Goal: Find specific page/section: Find specific page/section

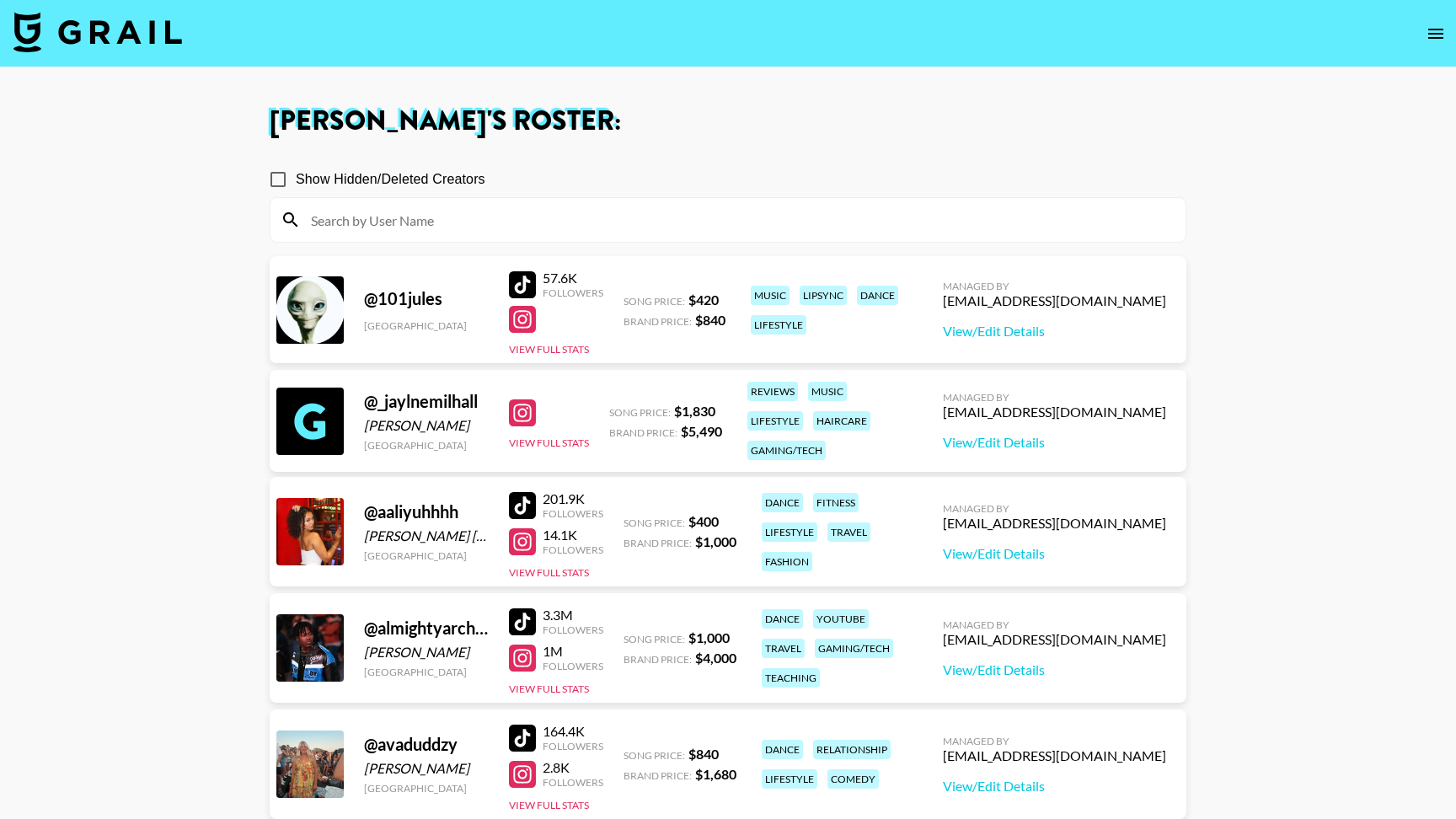
click at [130, 22] on img at bounding box center [97, 32] width 168 height 41
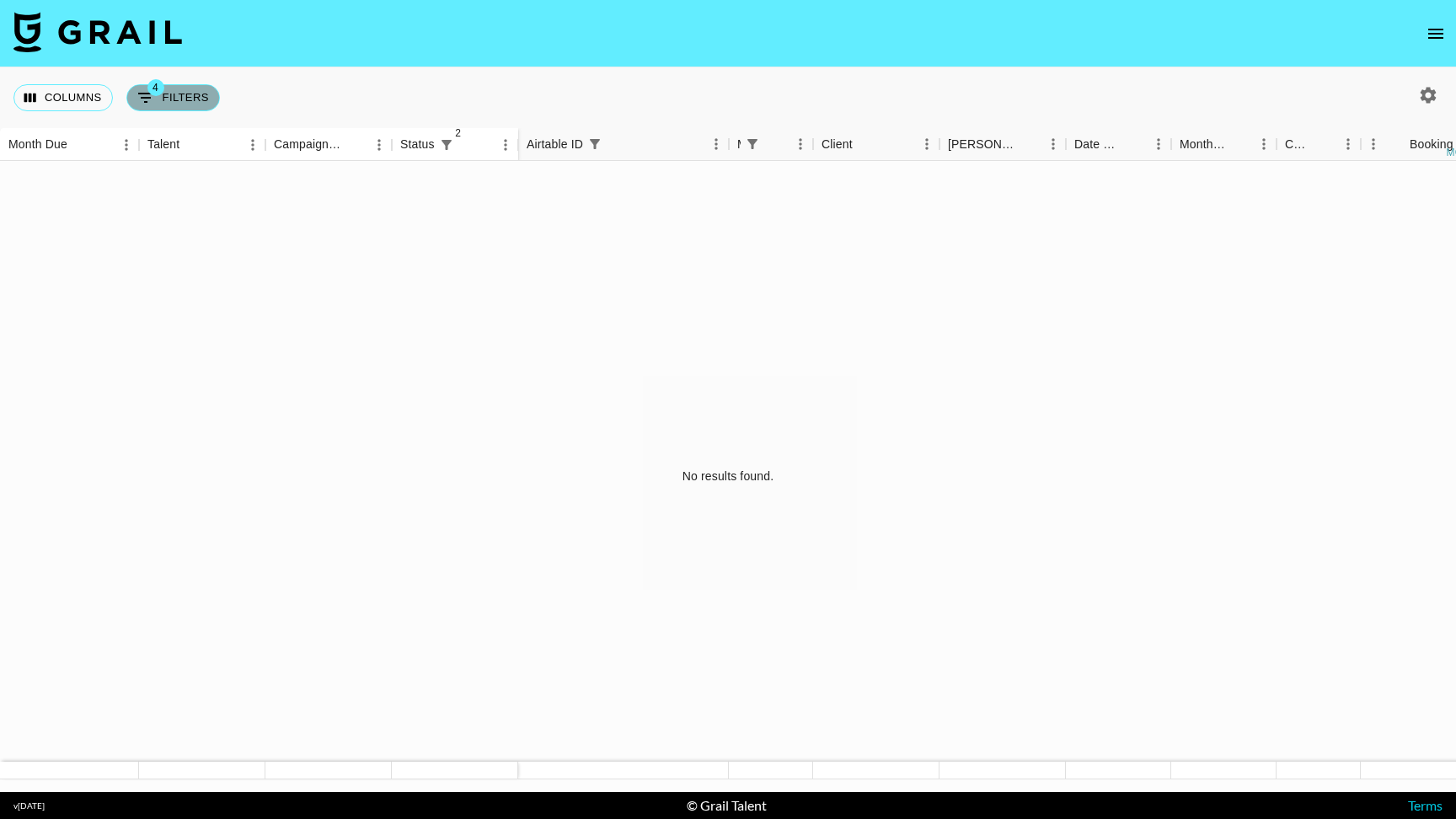
click at [196, 107] on button "4 Filters" at bounding box center [173, 98] width 94 height 27
select select "status"
select select "not"
select select "cancelled"
select select "status"
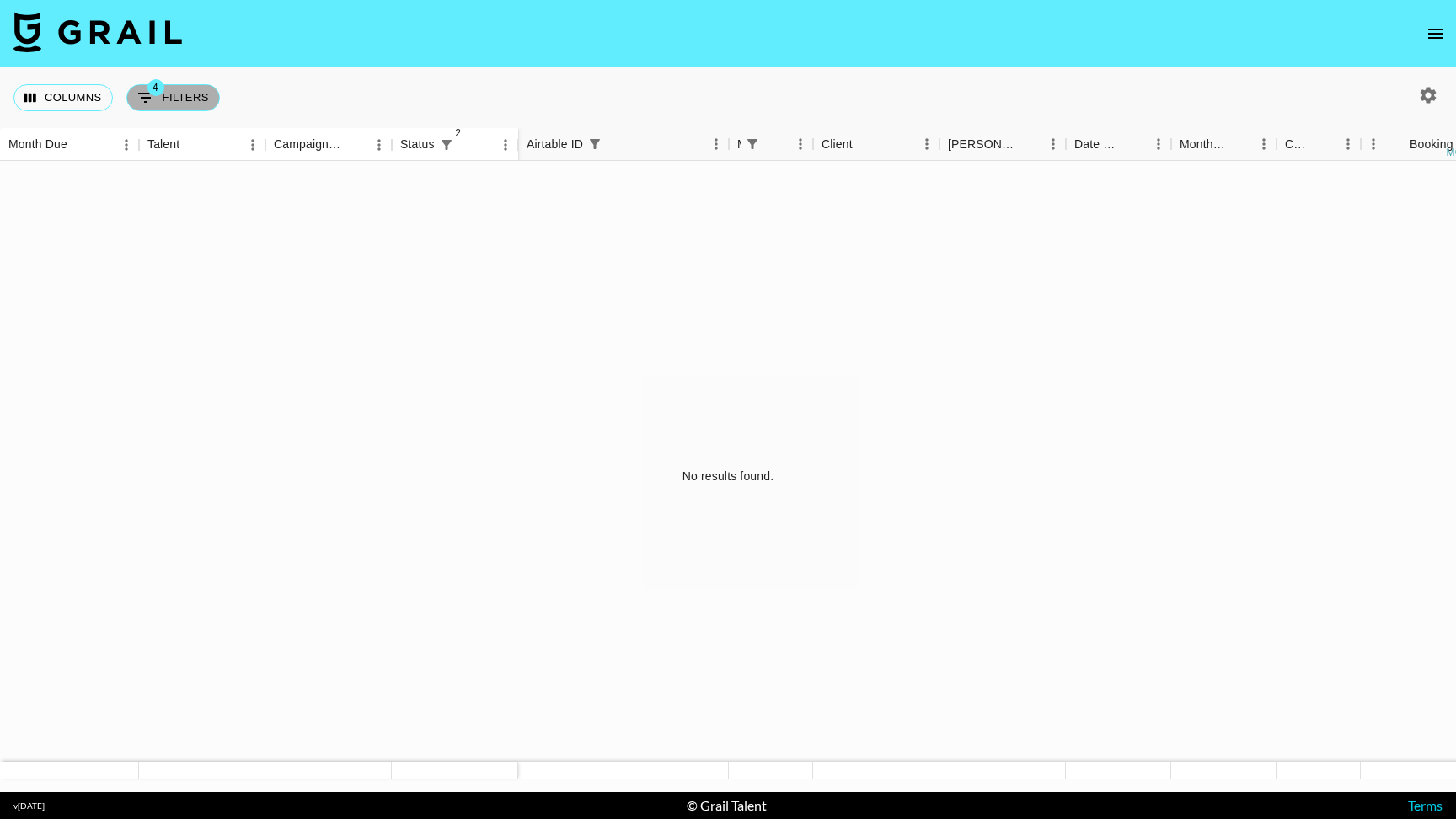
select select "not"
select select "declined"
select select "managerIds"
select select "airtableId"
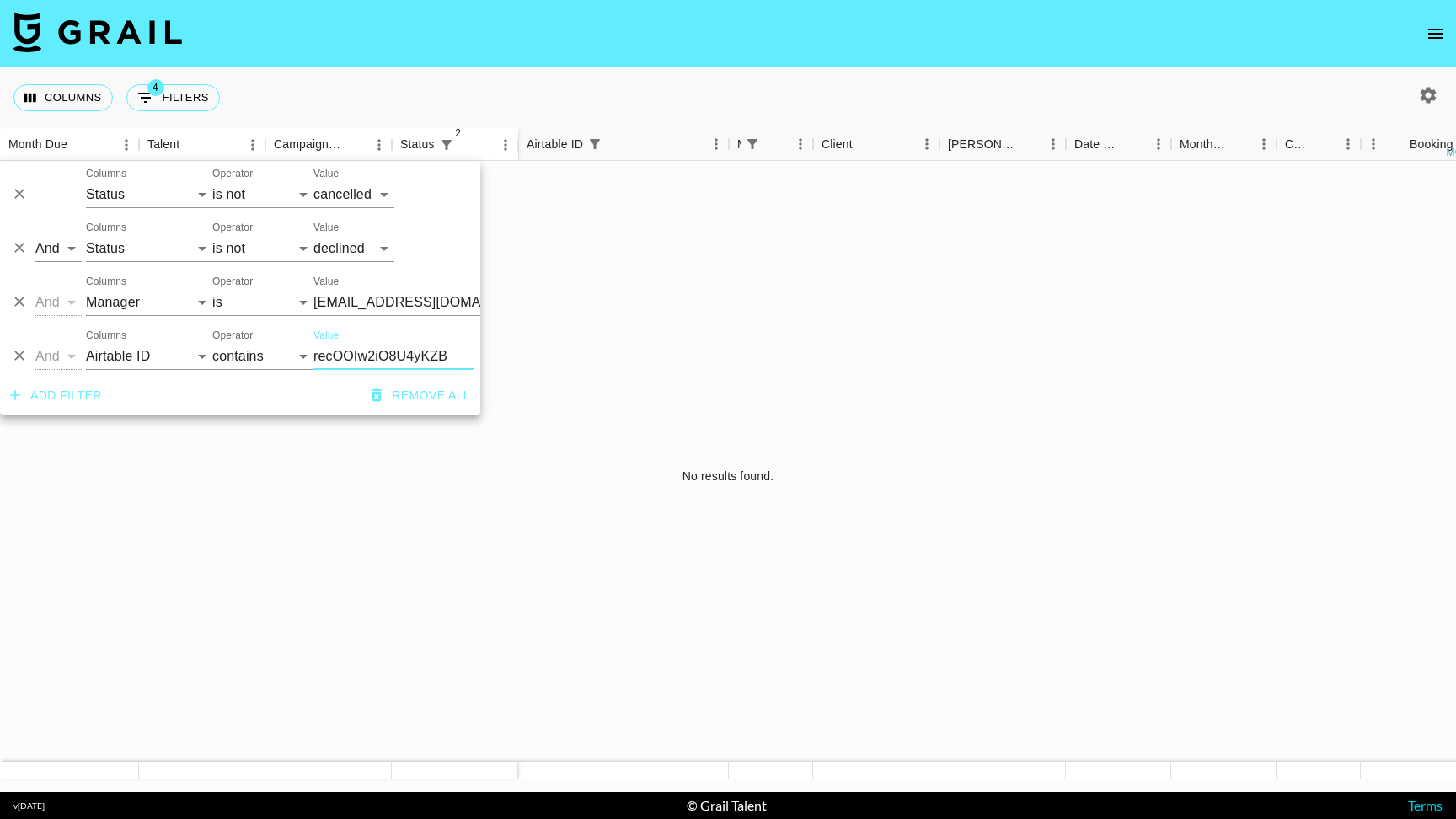
click at [22, 358] on icon "Delete" at bounding box center [19, 356] width 10 height 10
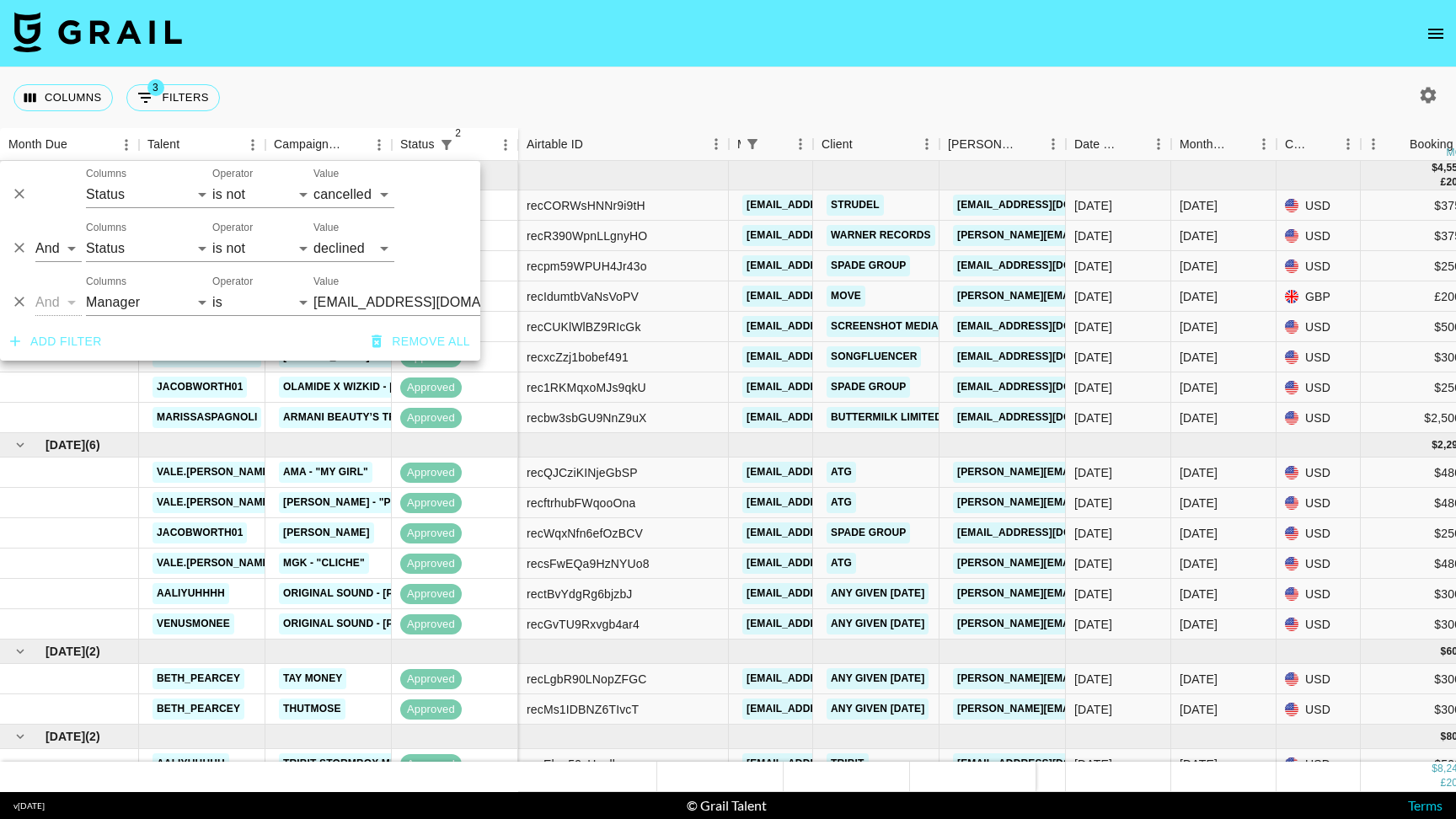
click at [759, 96] on div "Columns 3 Filters + Booking" at bounding box center [728, 98] width 1456 height 61
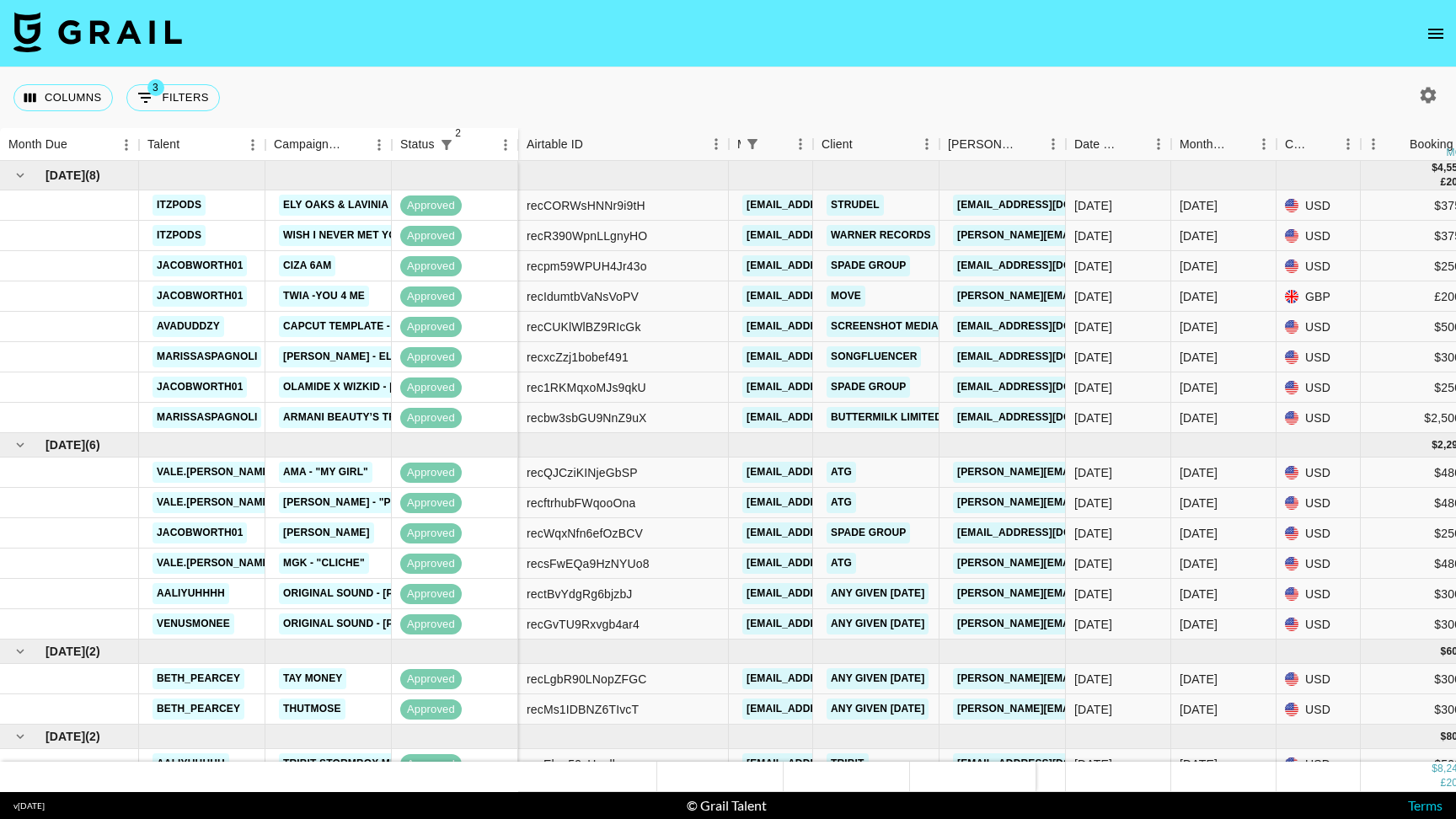
scroll to position [47, 0]
